Goal: Information Seeking & Learning: Learn about a topic

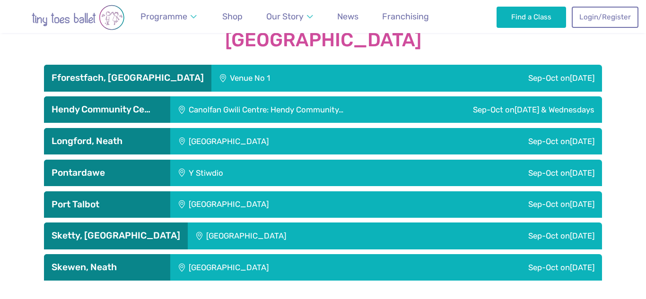
scroll to position [1616, 0]
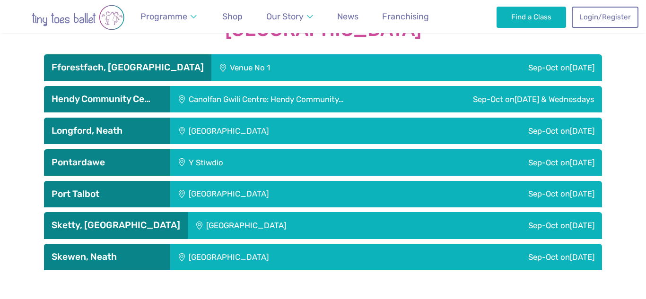
click at [105, 94] on h3 "Hendy Community Ce…" at bounding box center [107, 99] width 111 height 11
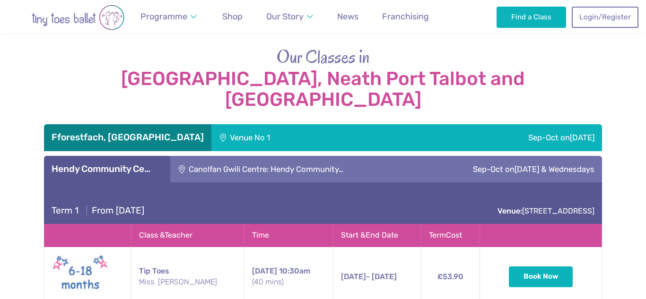
scroll to position [1545, 0]
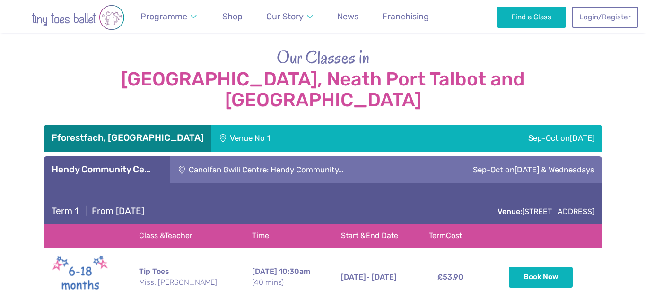
click at [143, 164] on h3 "Hendy Community Ce…" at bounding box center [107, 169] width 111 height 11
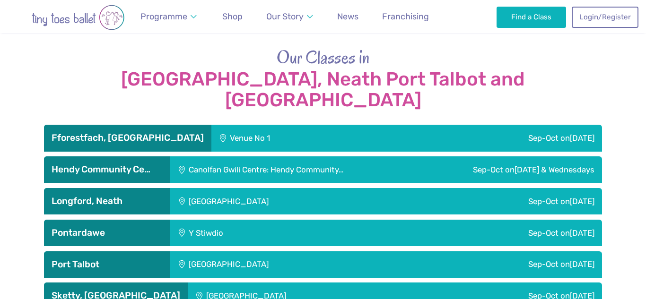
click at [141, 125] on div "Fforestfach, [GEOGRAPHIC_DATA]" at bounding box center [127, 138] width 167 height 26
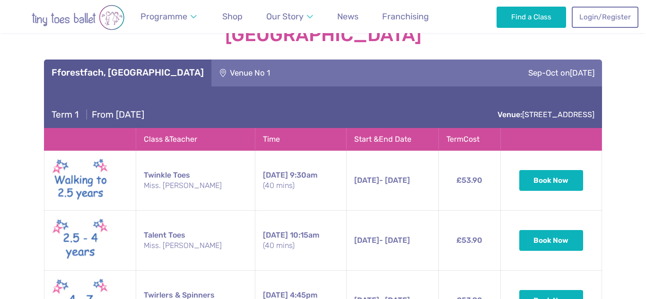
scroll to position [1606, 0]
